Goal: Transaction & Acquisition: Purchase product/service

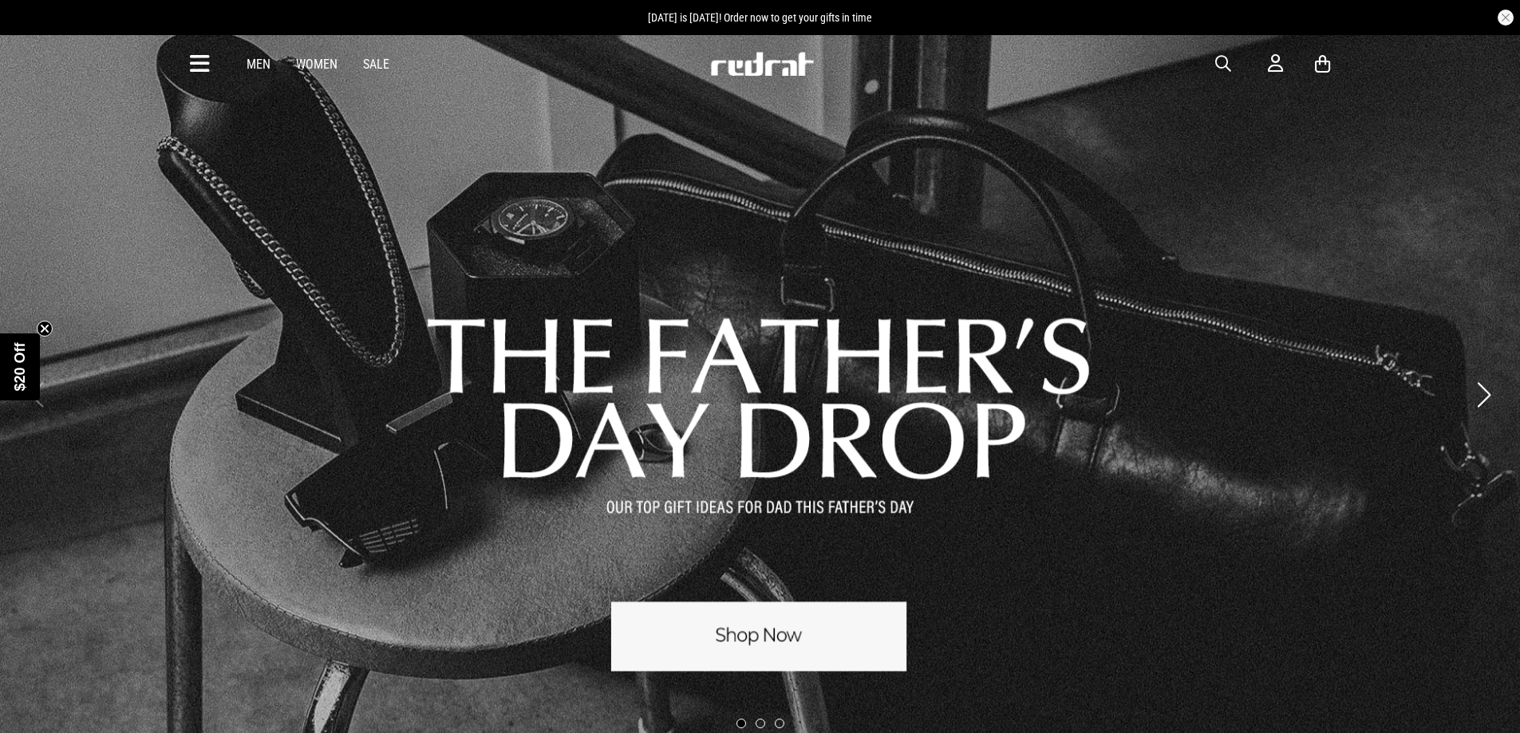
click at [252, 64] on link "Men" at bounding box center [259, 64] width 24 height 15
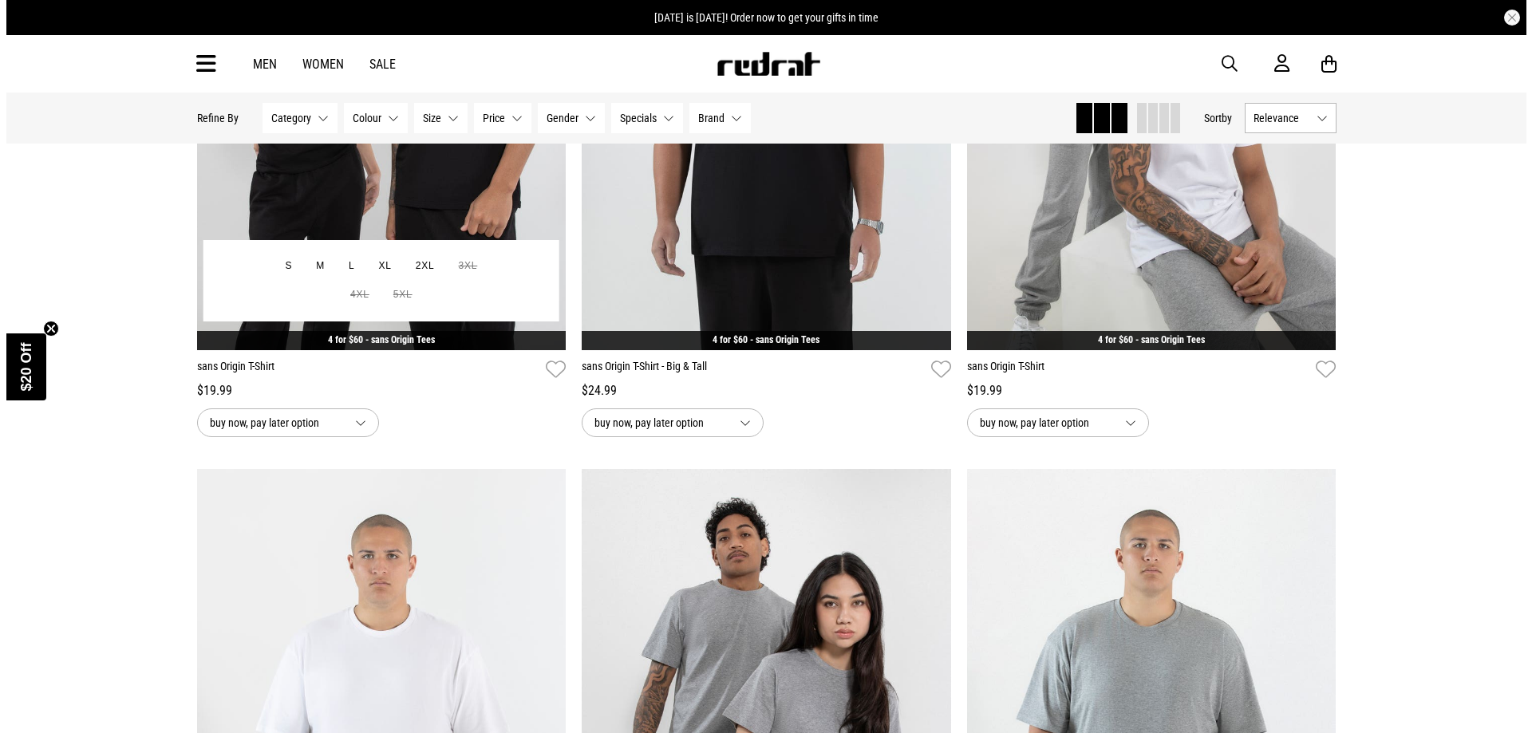
scroll to position [319, 0]
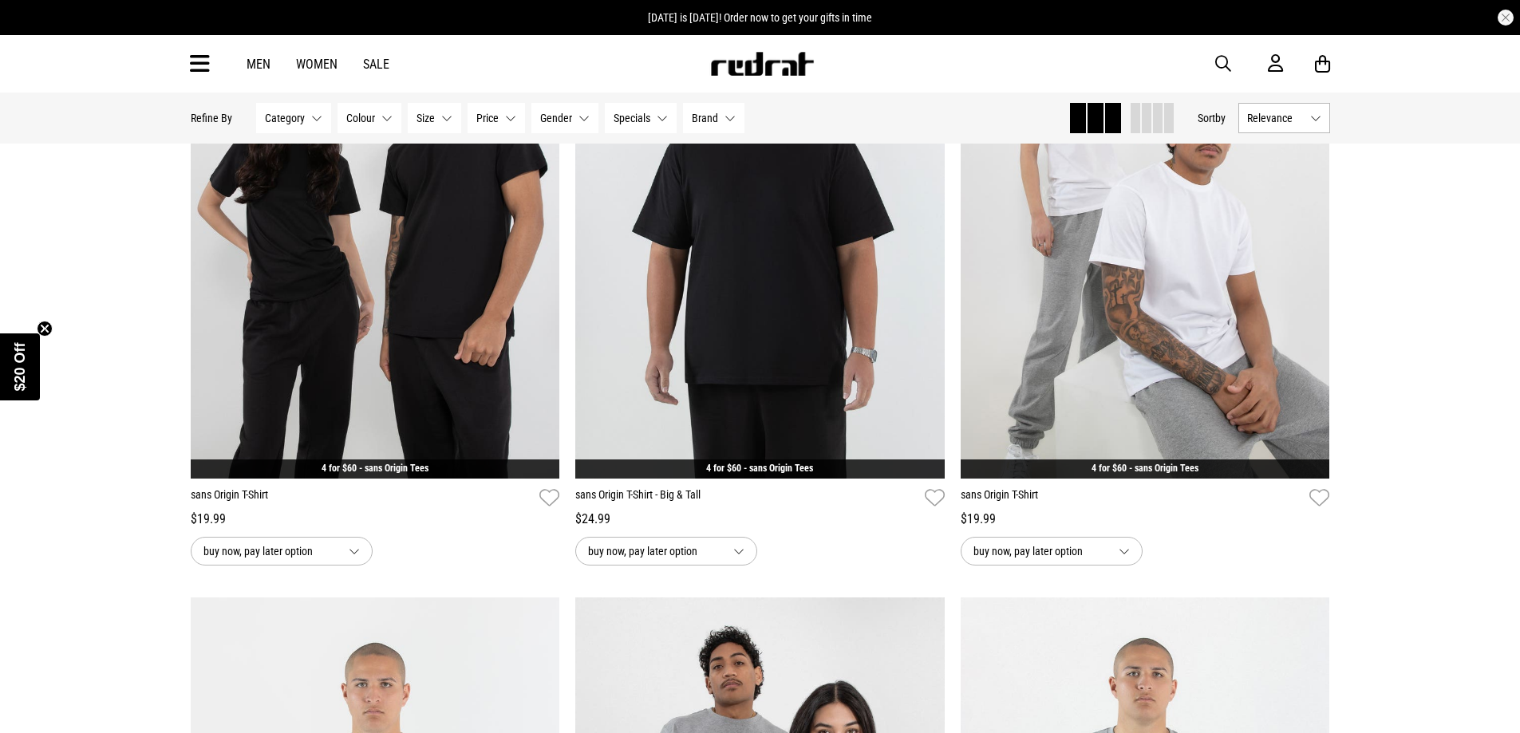
click at [204, 61] on icon at bounding box center [200, 64] width 20 height 26
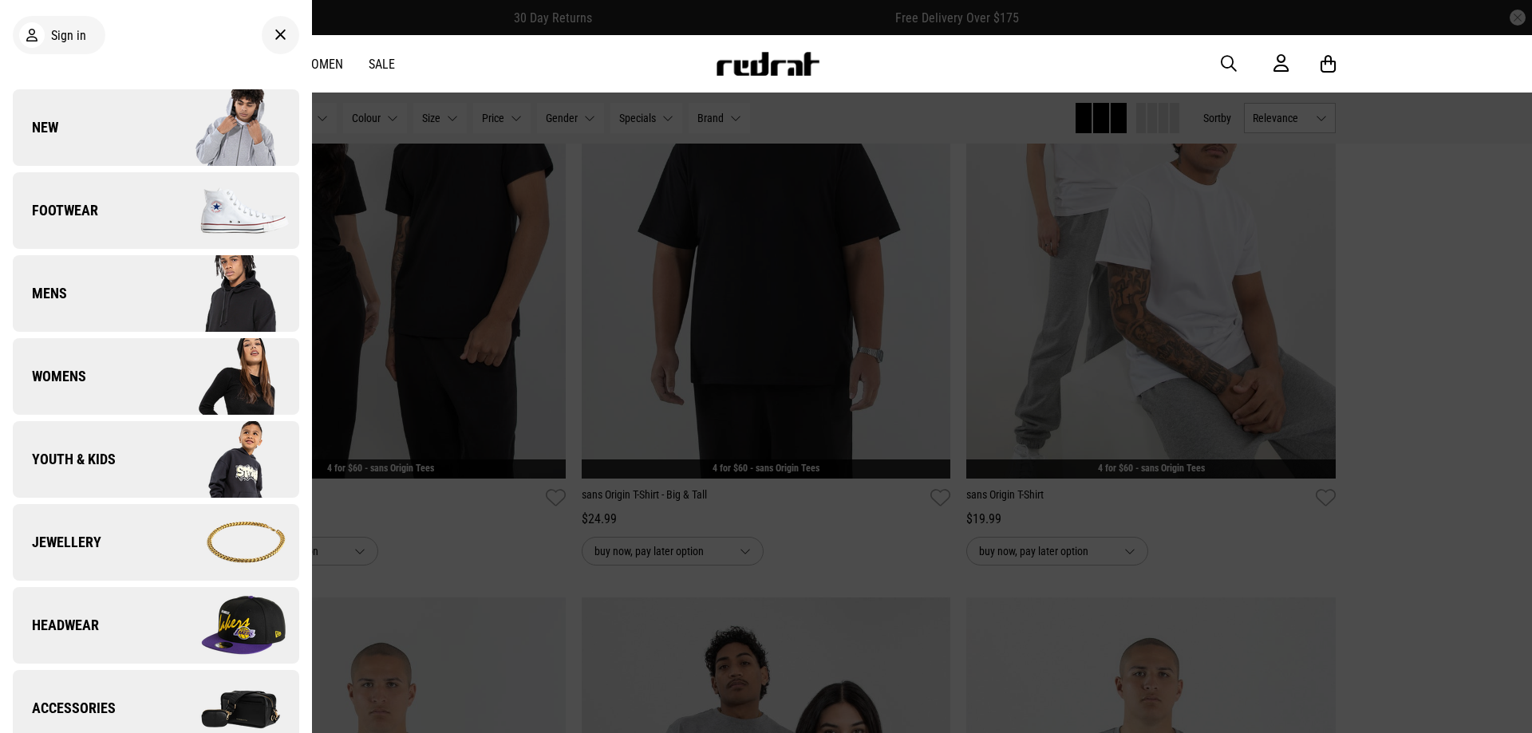
click at [59, 293] on span "Mens" at bounding box center [40, 293] width 54 height 19
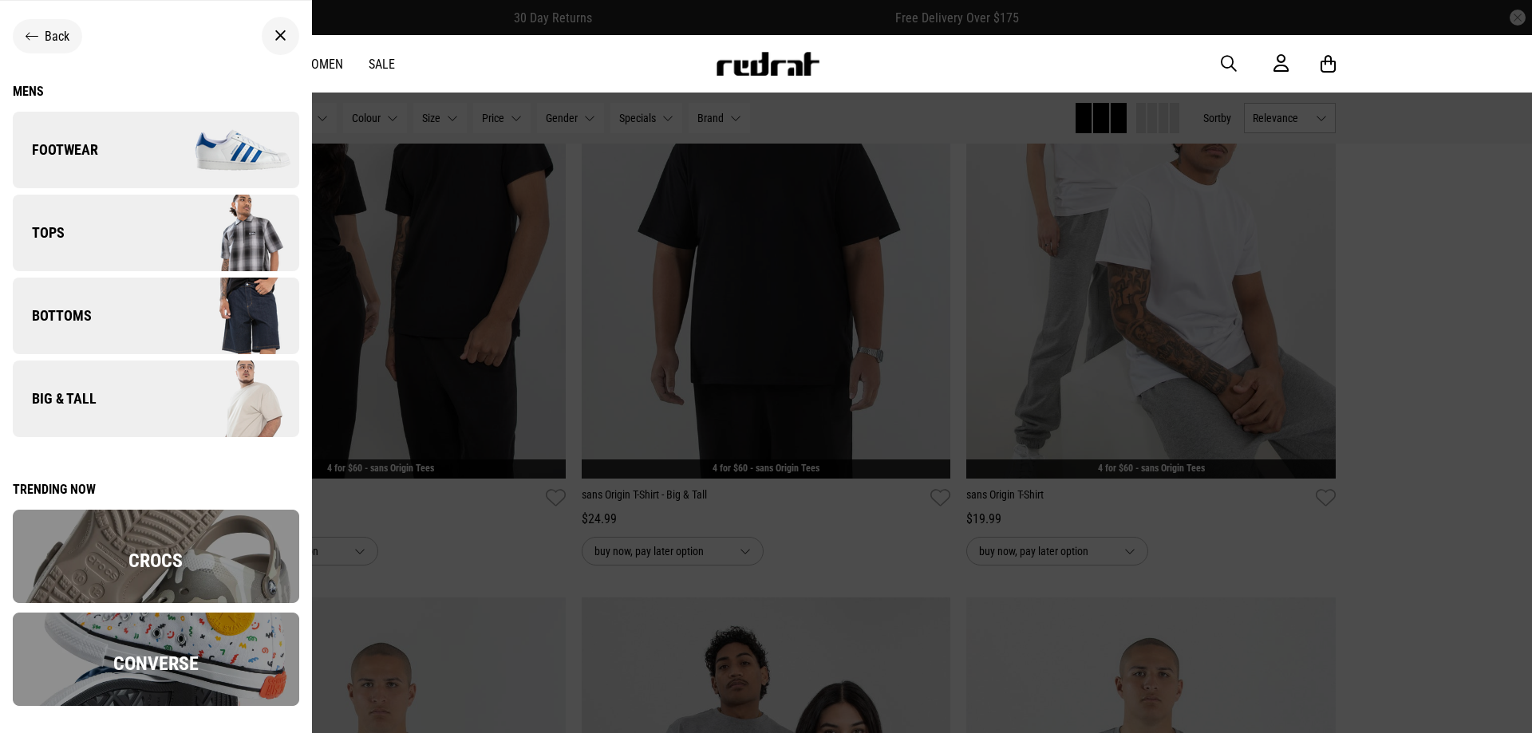
click at [58, 223] on span "Tops" at bounding box center [39, 232] width 52 height 19
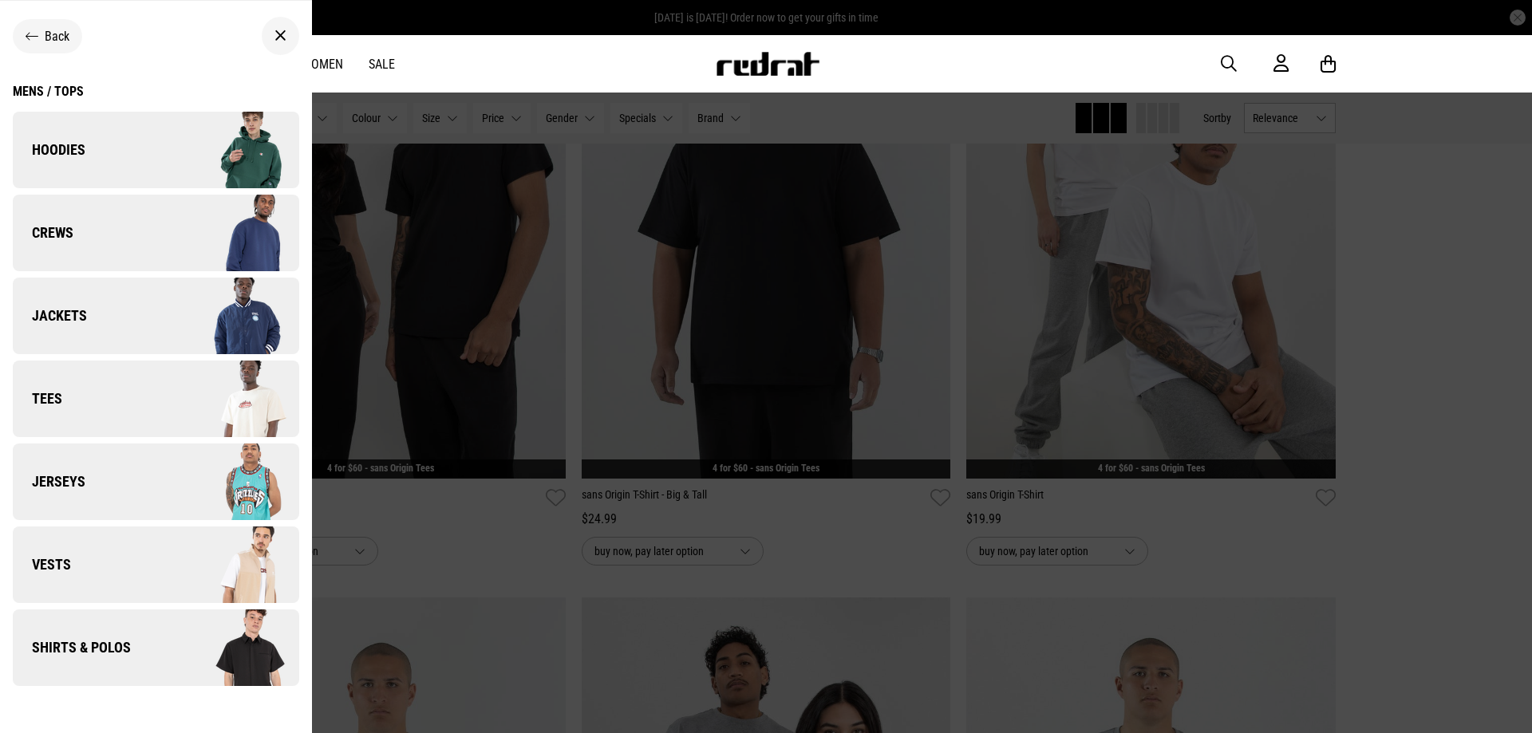
click at [51, 233] on span "Crews" at bounding box center [43, 232] width 61 height 19
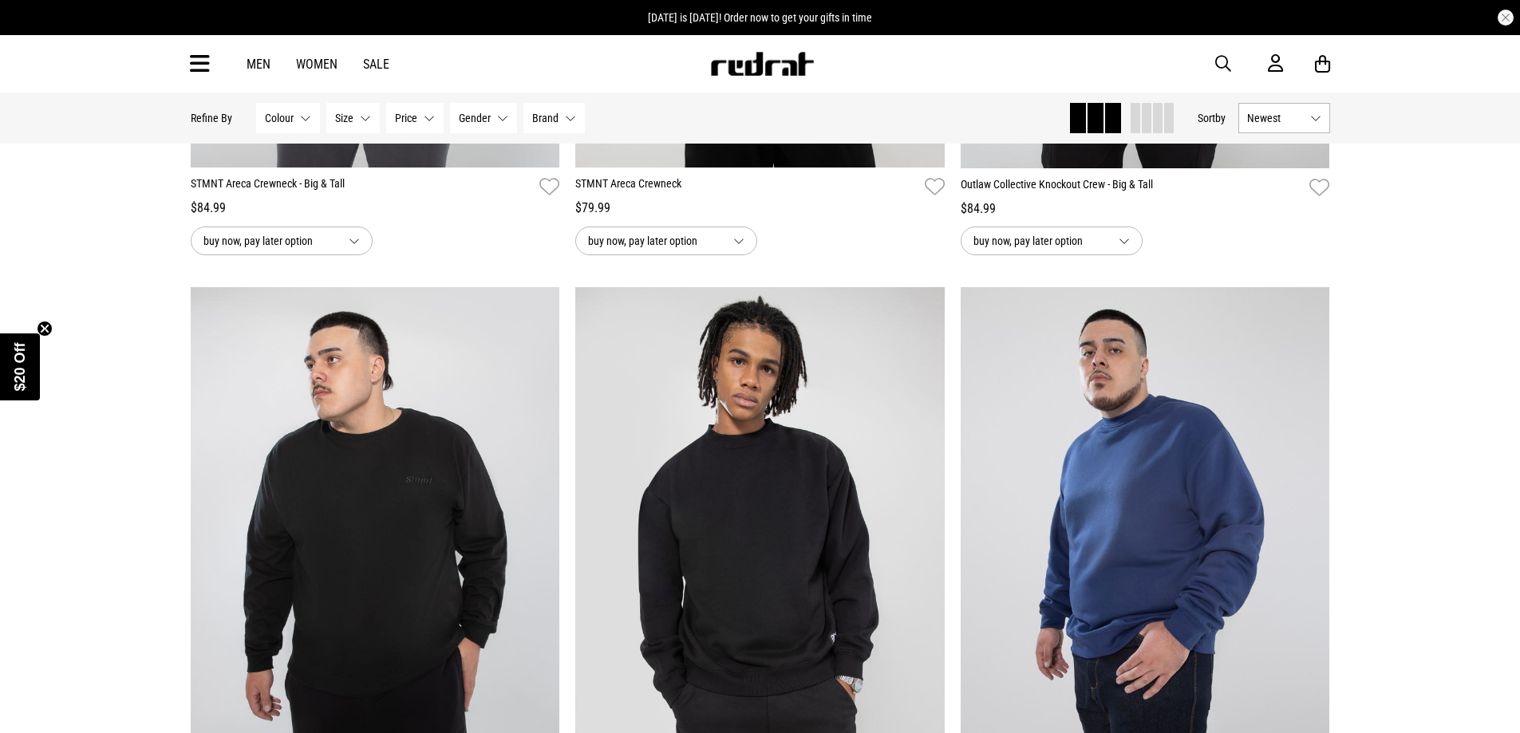
scroll to position [2163, 0]
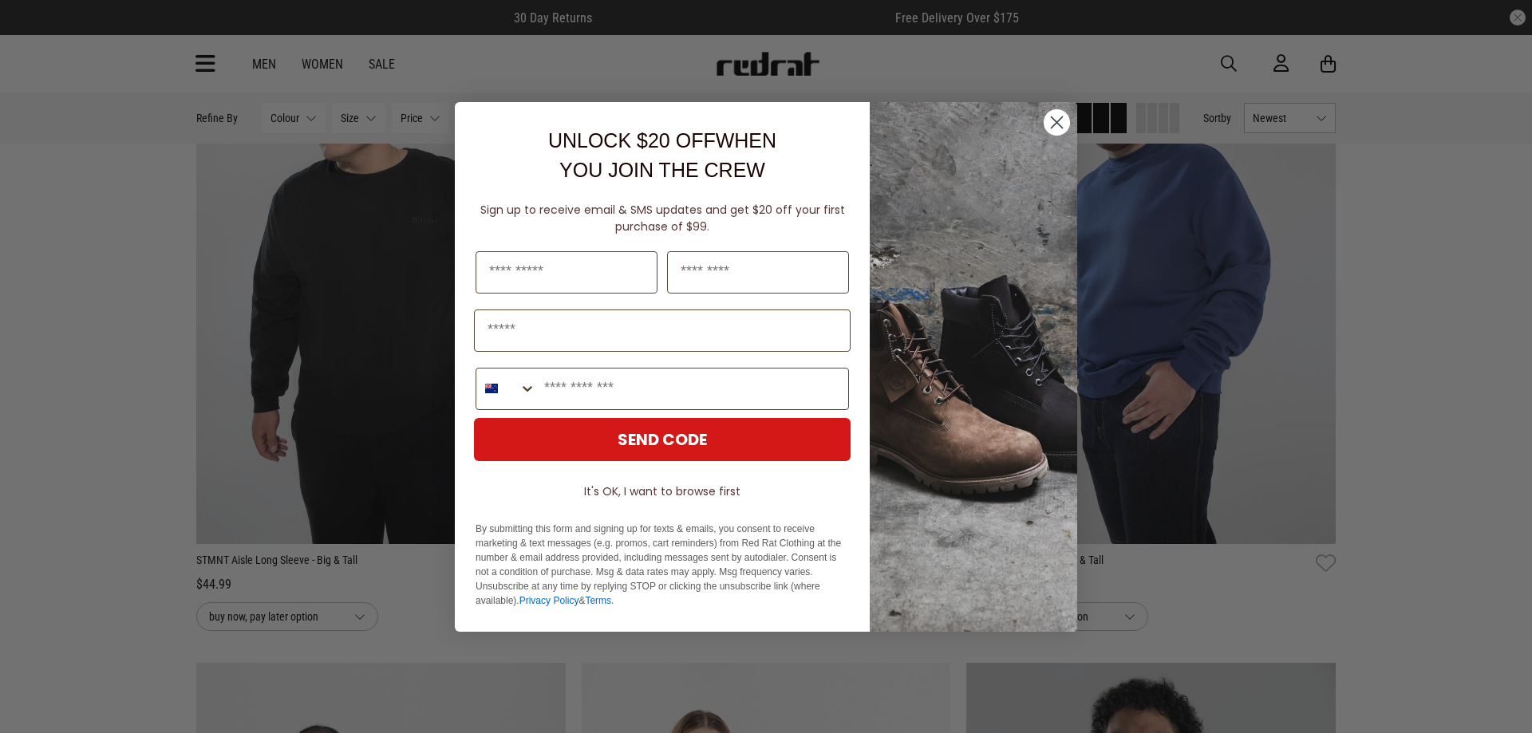
click at [103, 345] on div "Close dialog UNLOCK $20 OFF WHEN YOU JOIN THE CREW Sign up to receive email & S…" at bounding box center [766, 366] width 1532 height 733
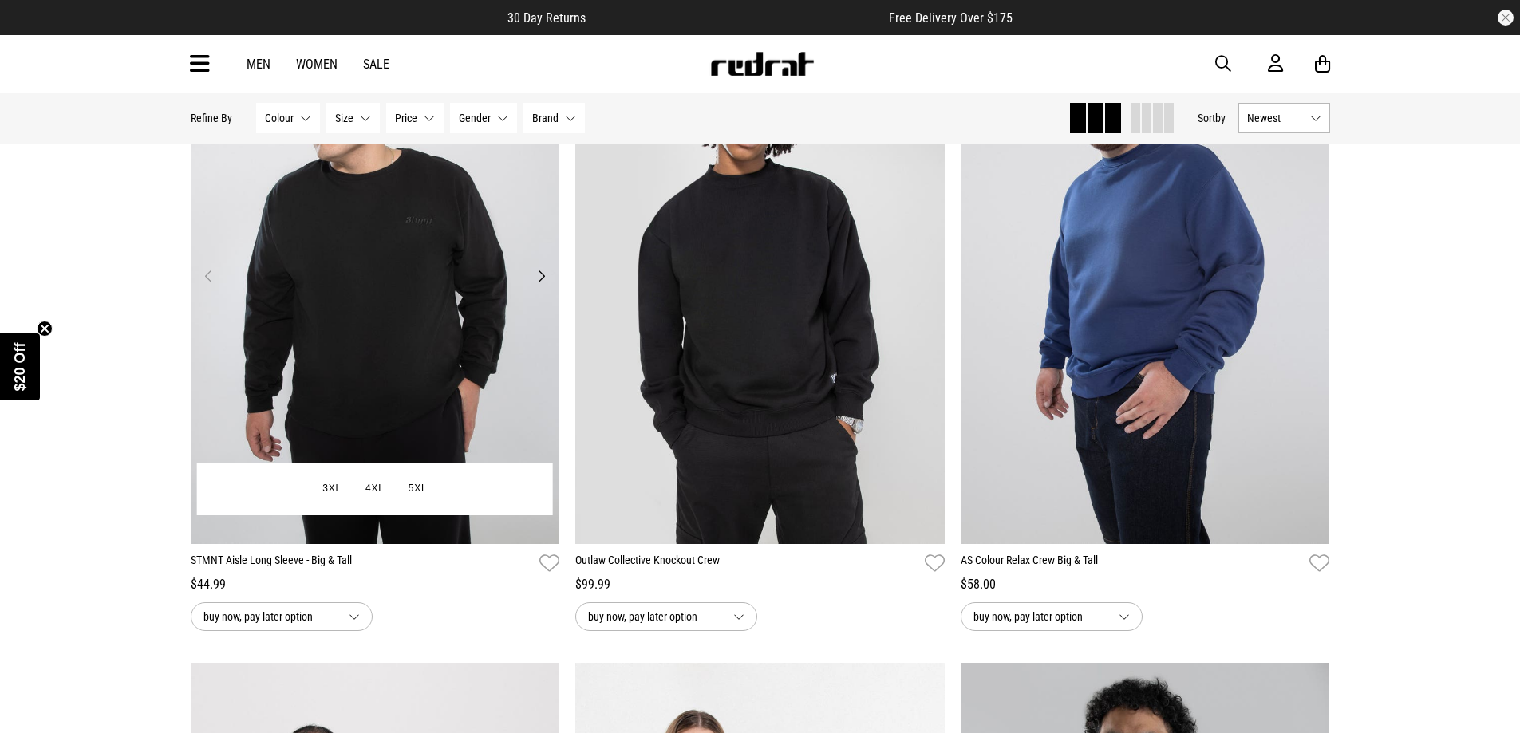
click at [388, 338] on img at bounding box center [376, 285] width 370 height 517
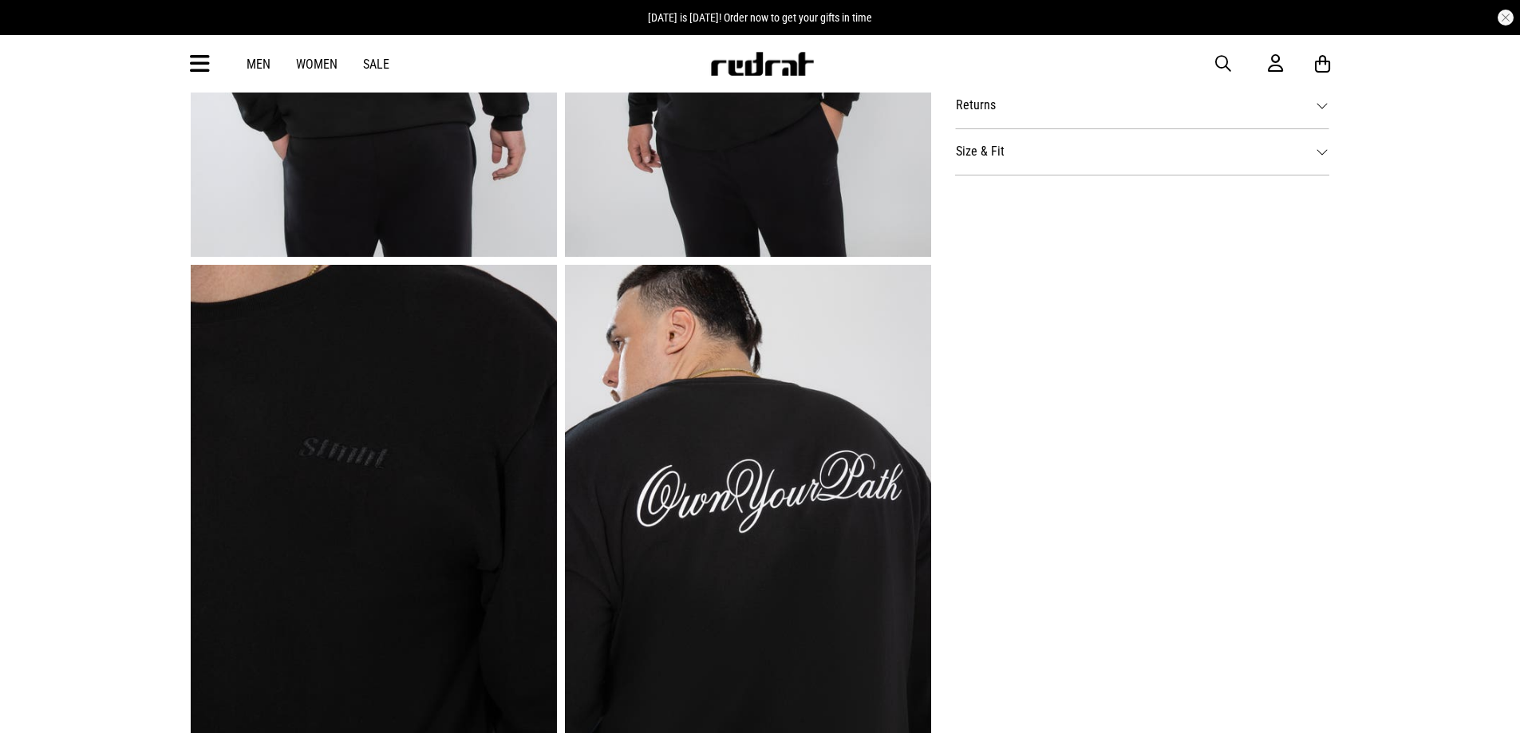
scroll to position [1117, 0]
